Goal: Contribute content

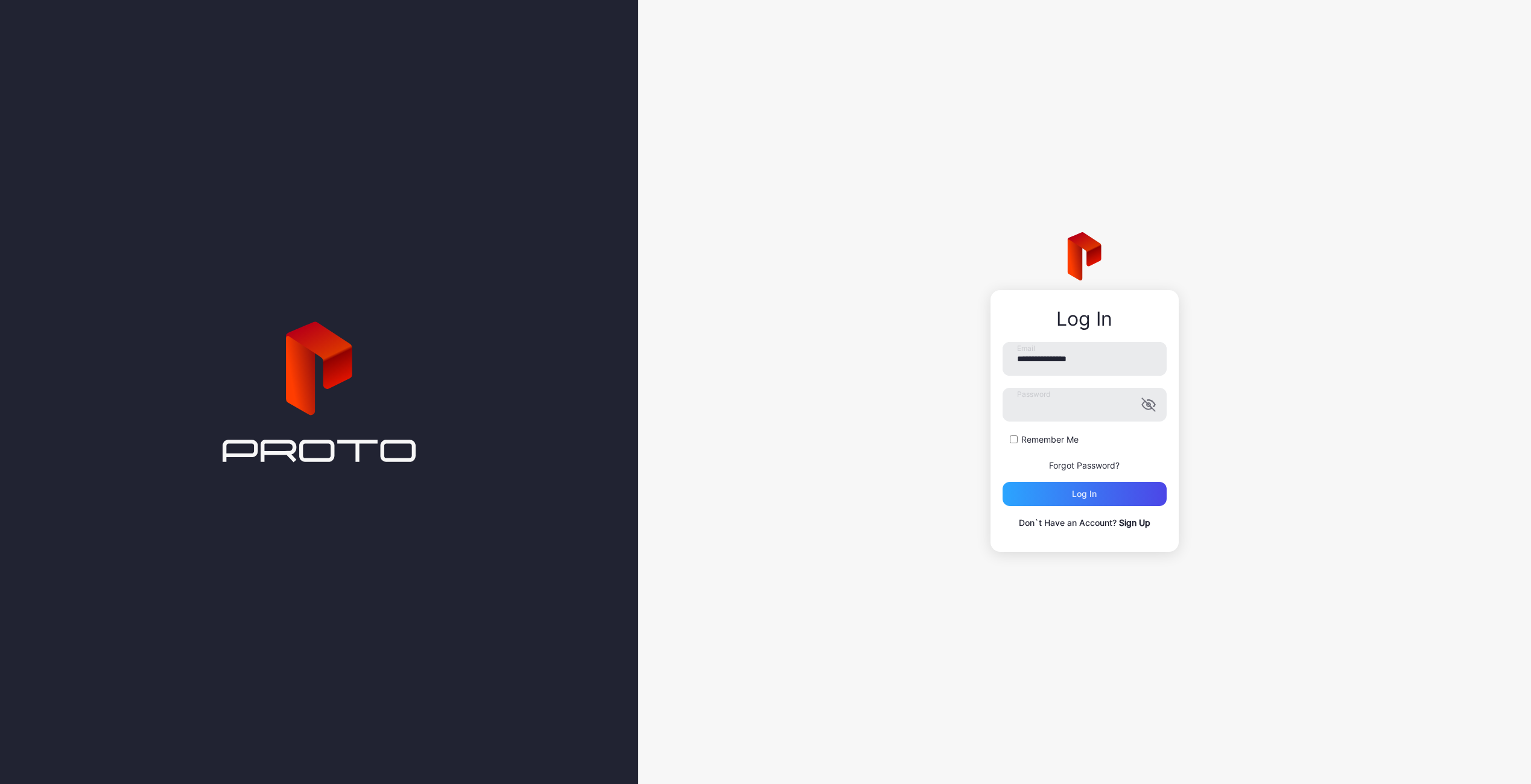
click at [1002, 482] on button "Log in" at bounding box center [1084, 494] width 164 height 24
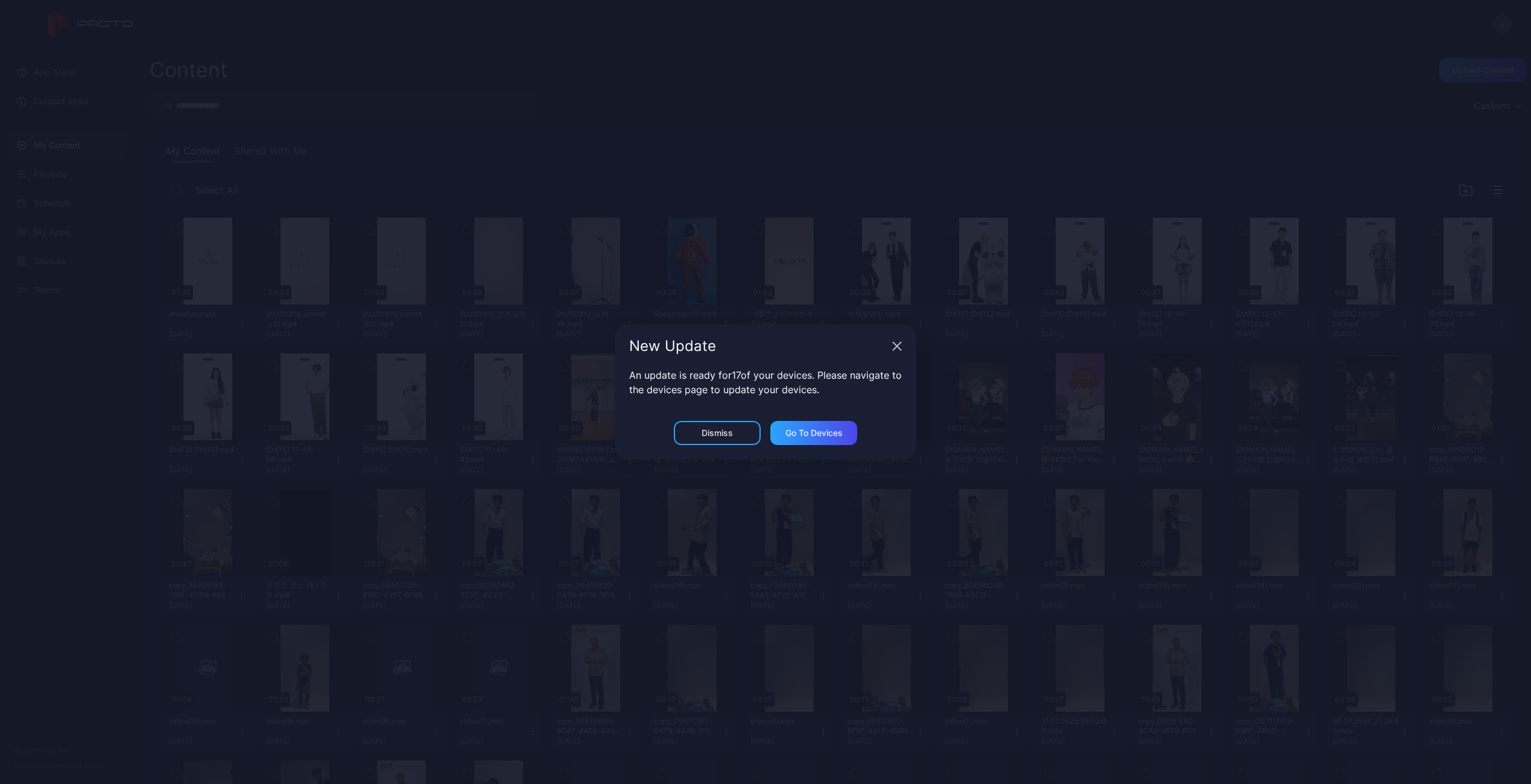
click at [894, 346] on icon "button" at bounding box center [897, 346] width 10 height 10
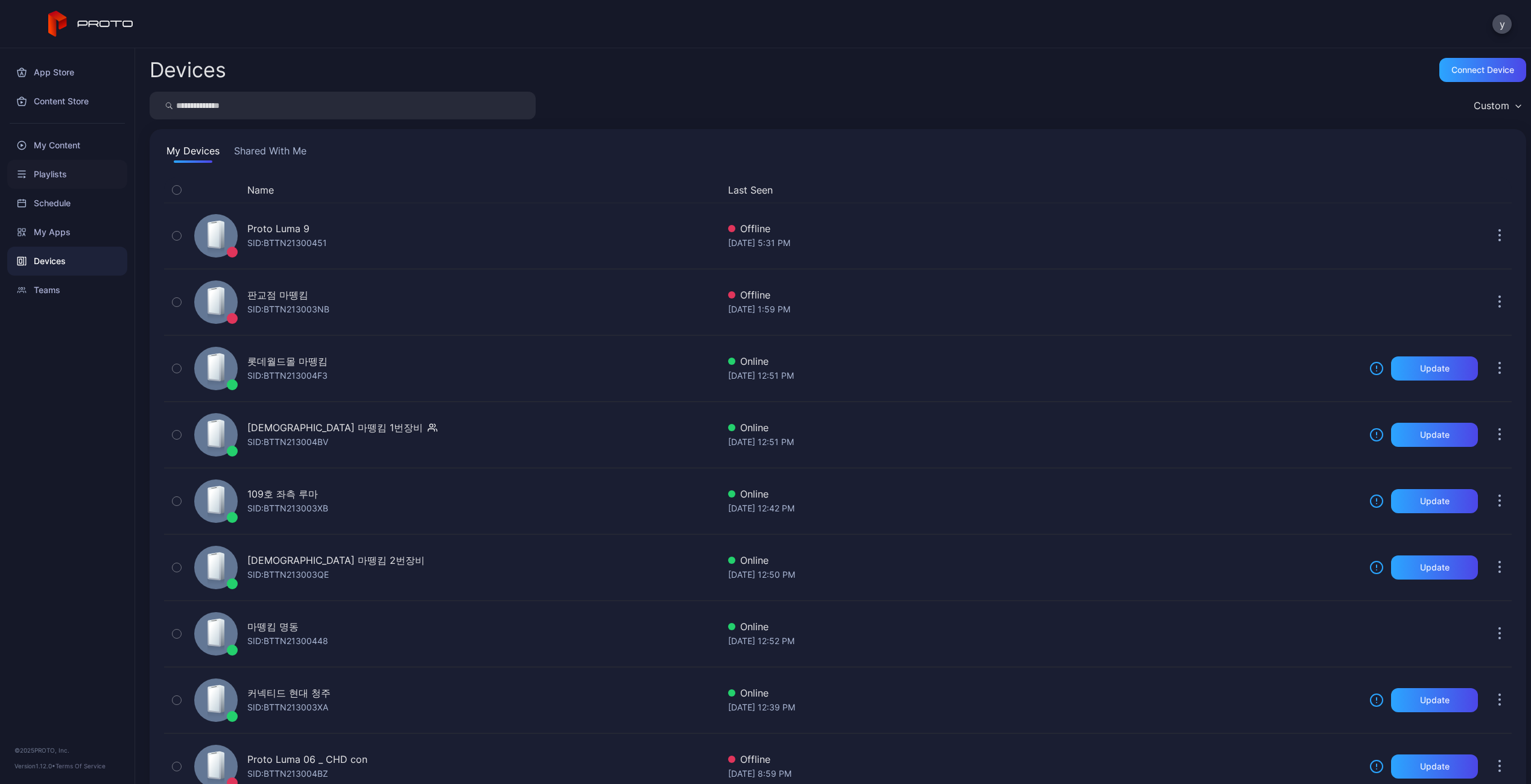
click at [80, 176] on div "Playlists" at bounding box center [67, 174] width 120 height 29
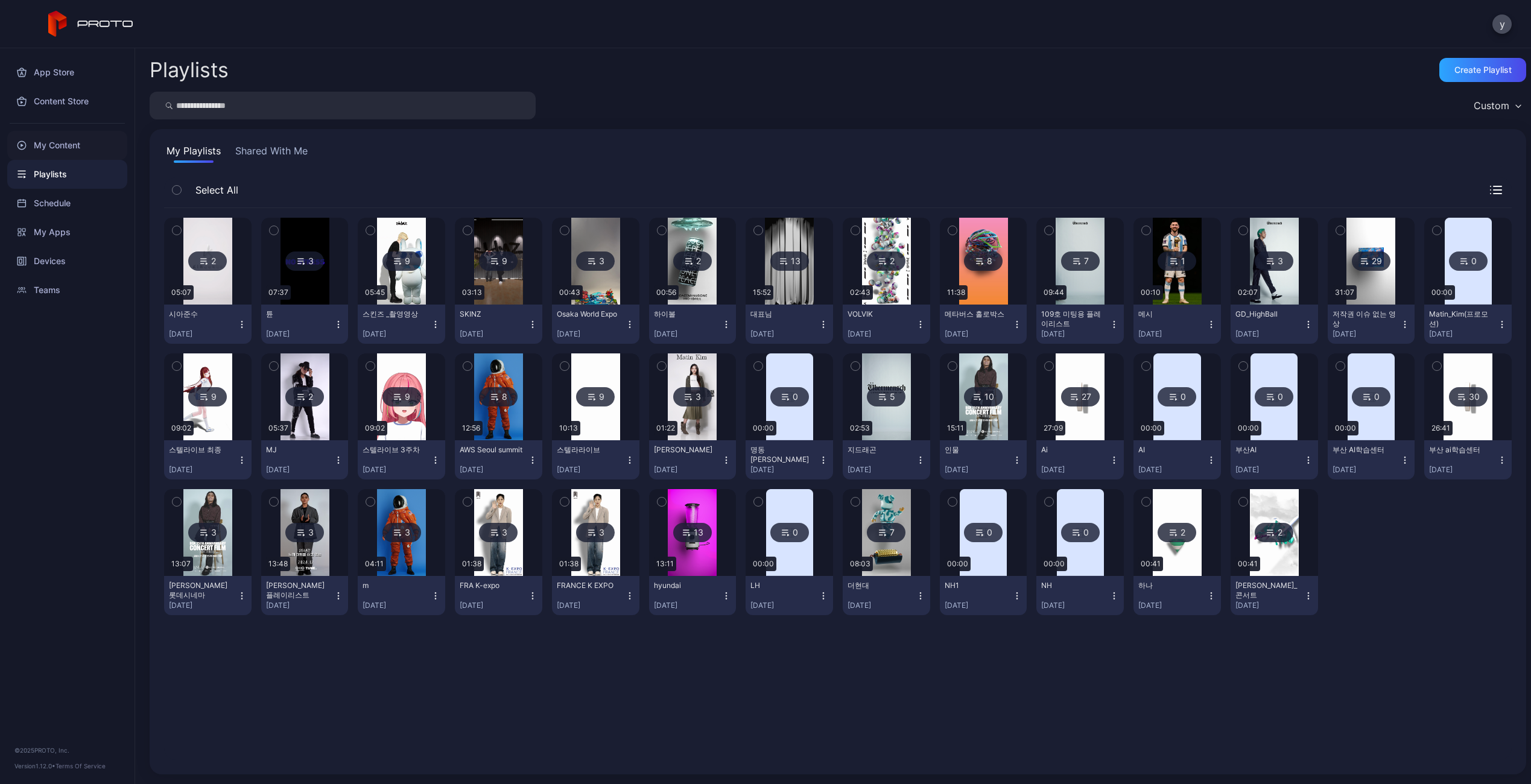
click at [72, 148] on div "My Content" at bounding box center [67, 145] width 120 height 29
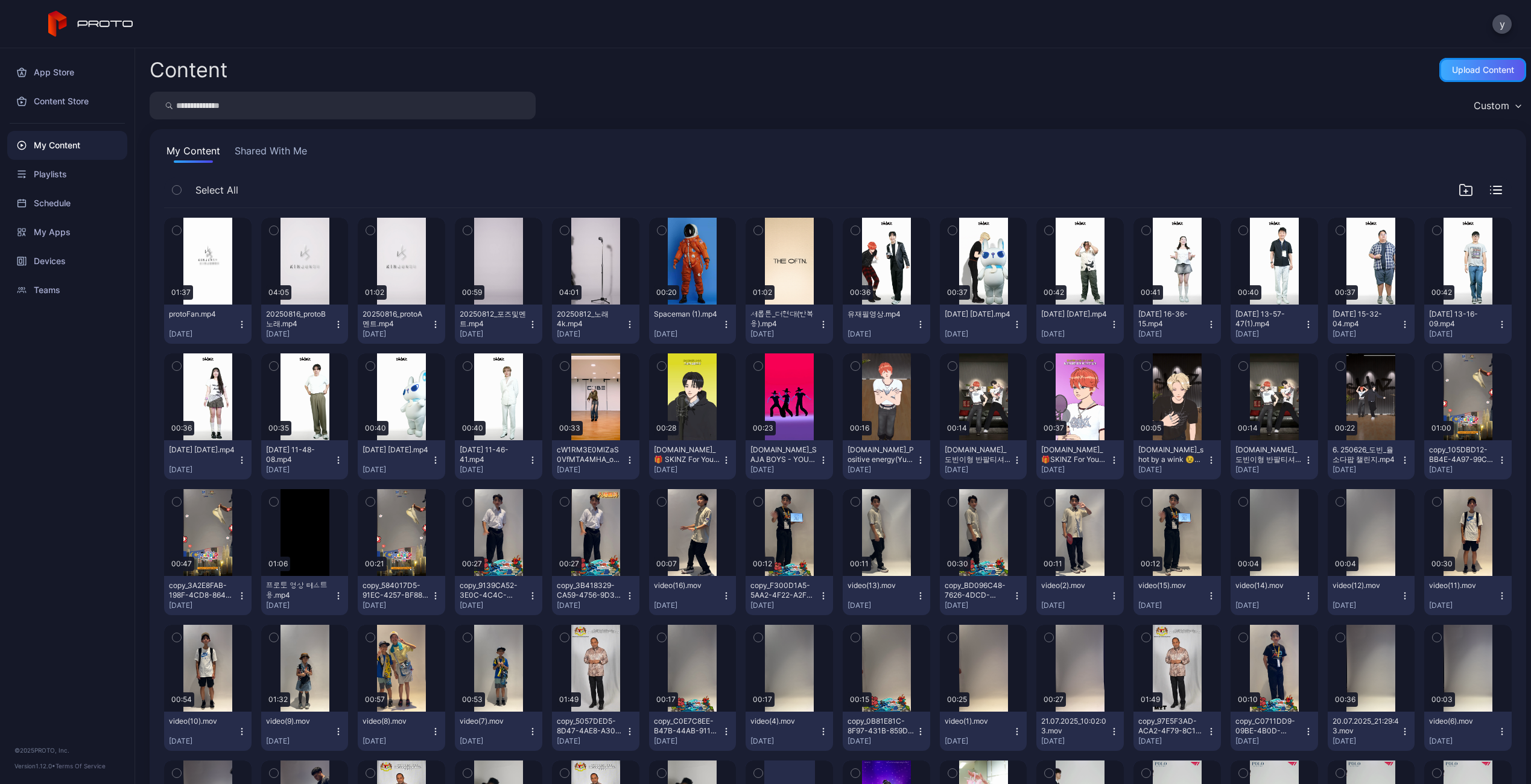
click at [1462, 80] on div "Upload Content" at bounding box center [1482, 70] width 87 height 24
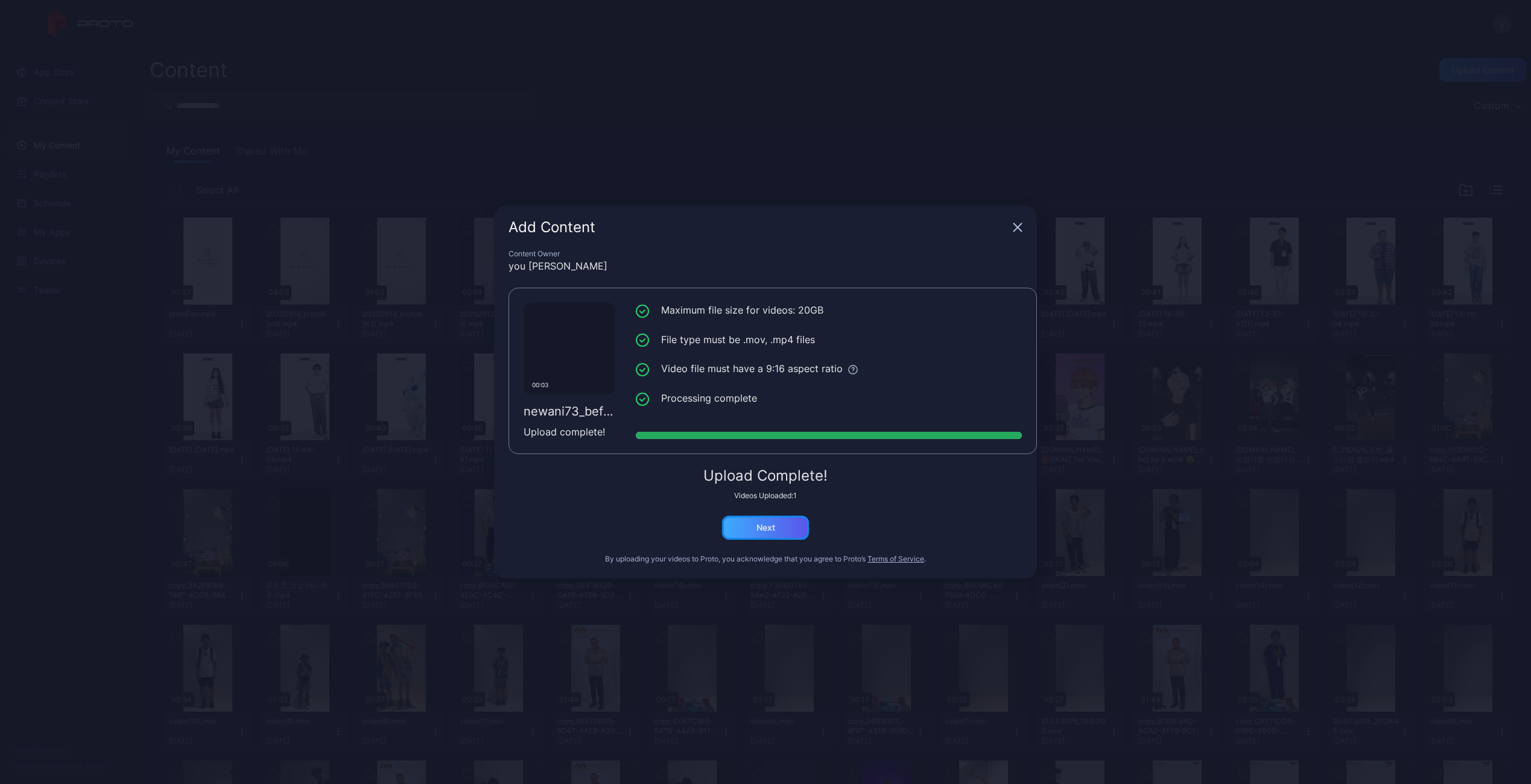
click at [783, 521] on div "Next" at bounding box center [765, 527] width 87 height 24
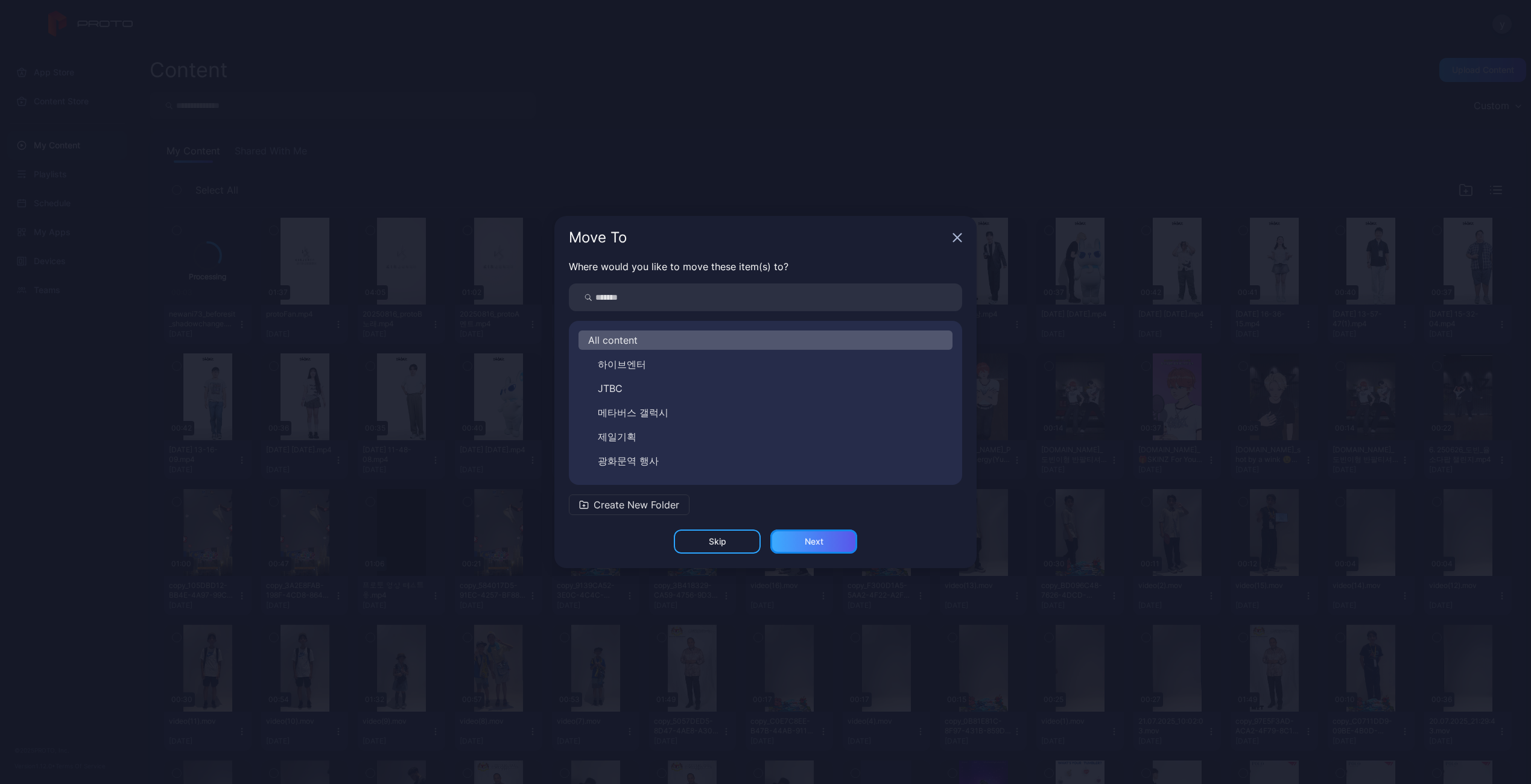
click at [803, 542] on div "Next" at bounding box center [813, 541] width 87 height 24
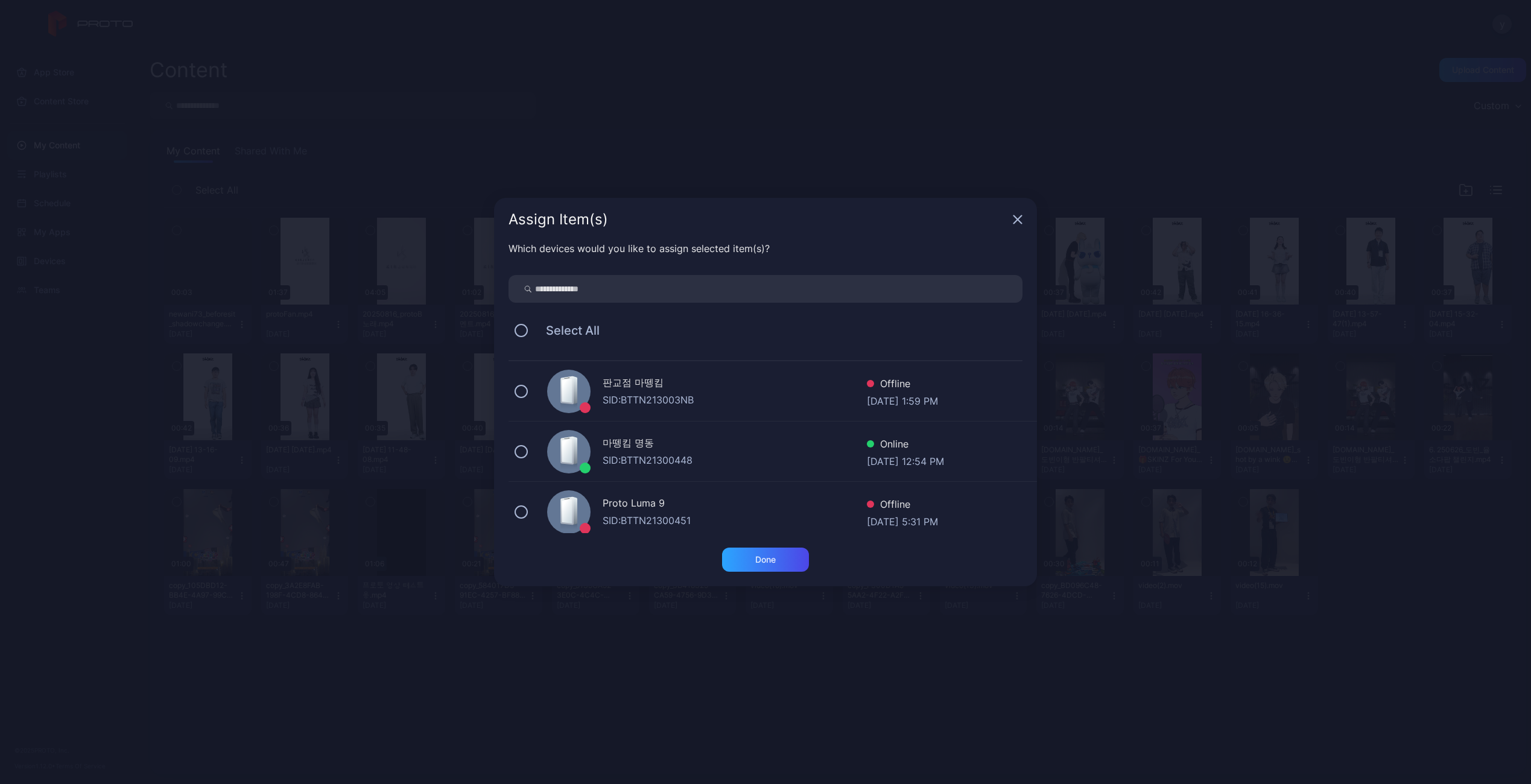
scroll to position [60, 0]
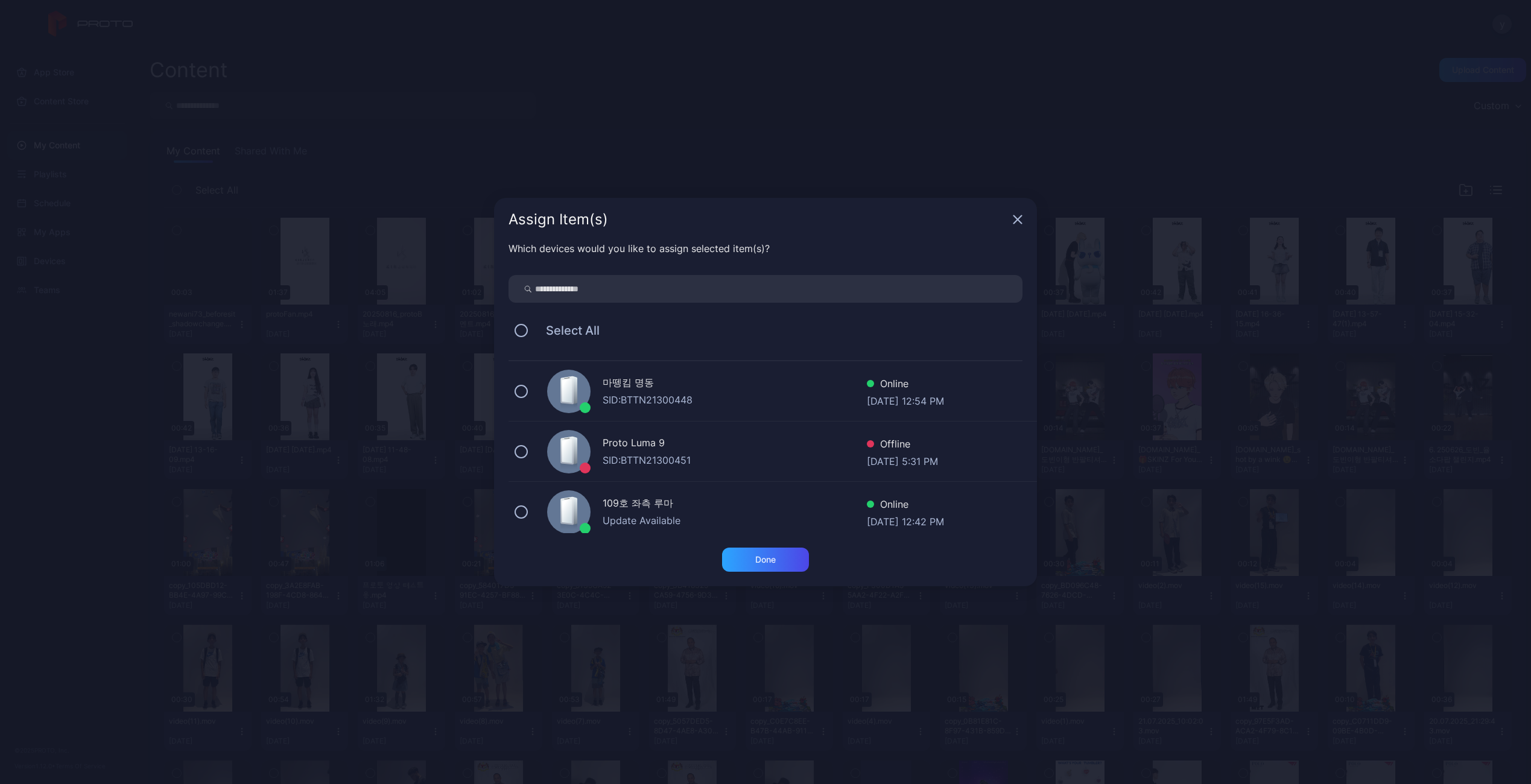
click at [1016, 225] on div "Assign Item(s)" at bounding box center [766, 220] width 542 height 44
click at [1018, 216] on icon "button" at bounding box center [1017, 219] width 10 height 10
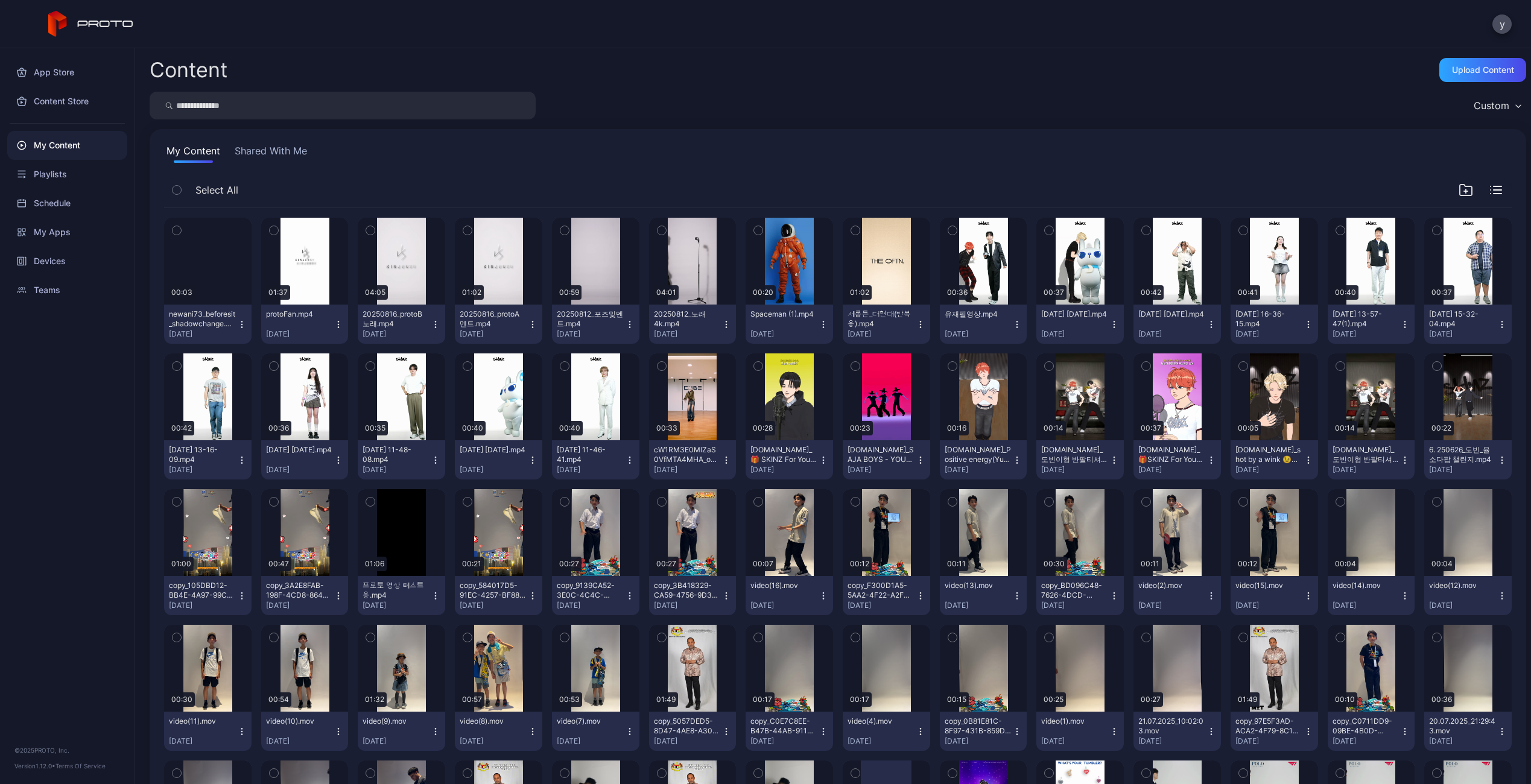
click at [244, 322] on icon "button" at bounding box center [242, 324] width 10 height 10
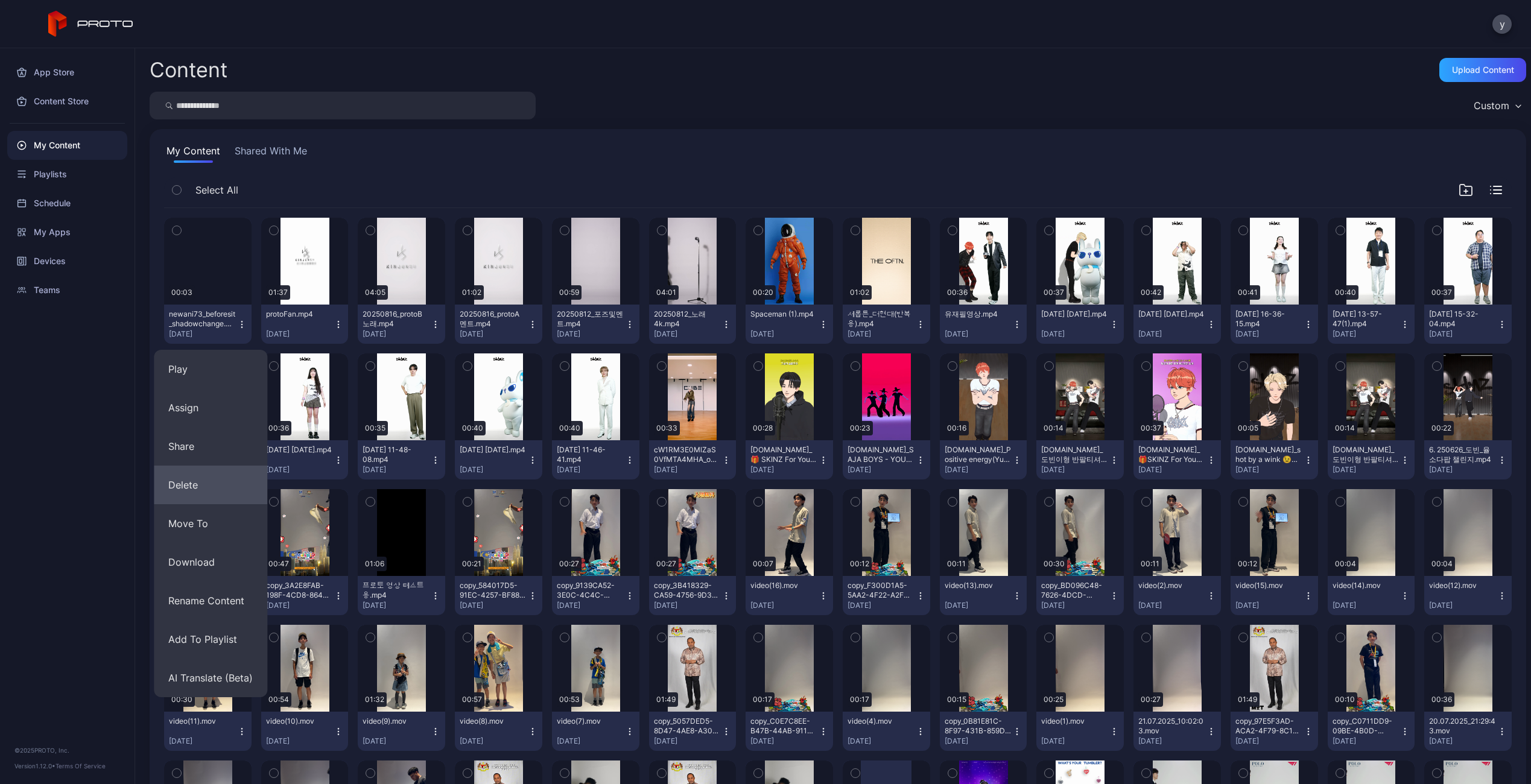
click at [193, 487] on button "Delete" at bounding box center [210, 484] width 113 height 38
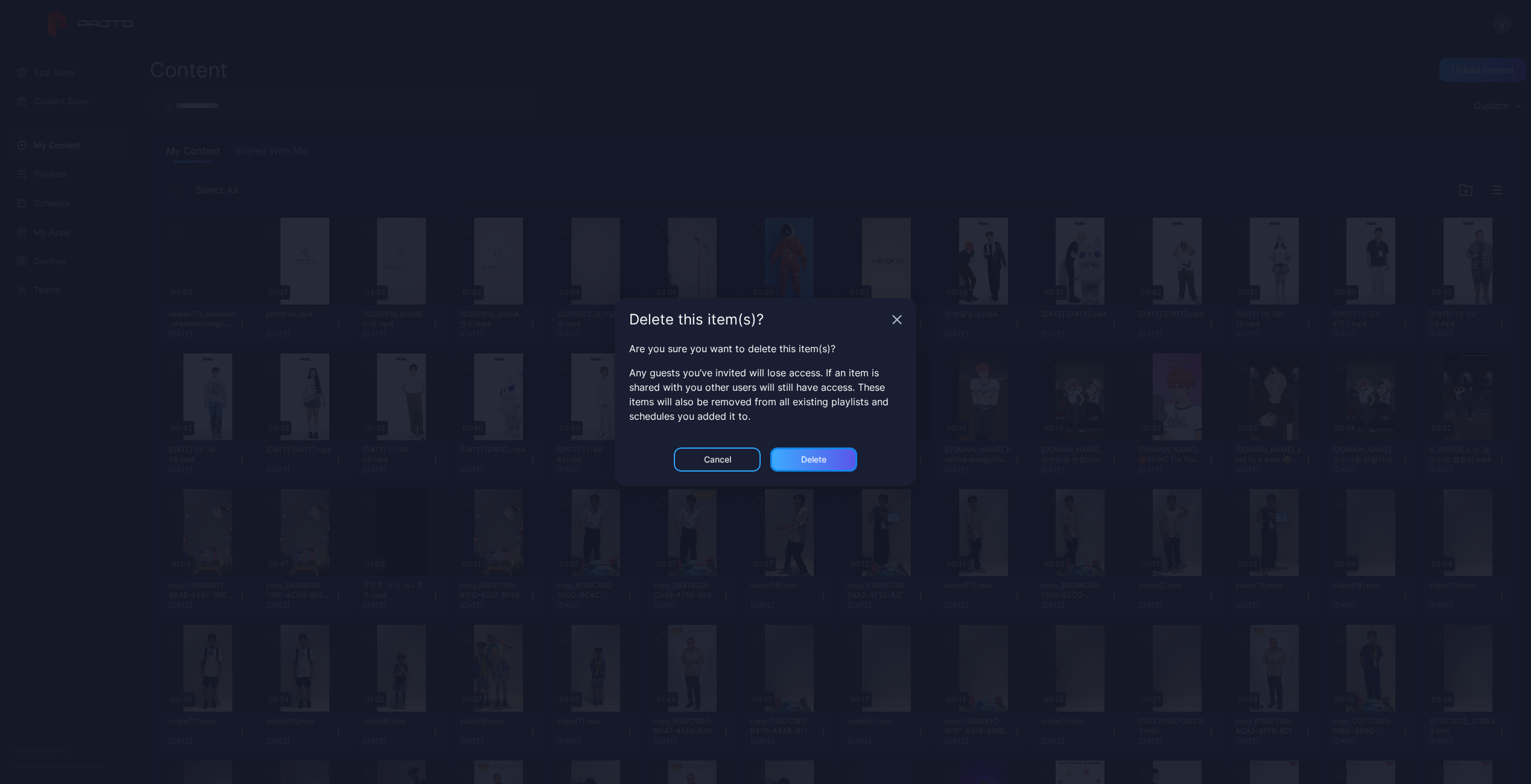
click at [802, 463] on div "Delete" at bounding box center [814, 459] width 26 height 10
